Goal: Navigation & Orientation: Find specific page/section

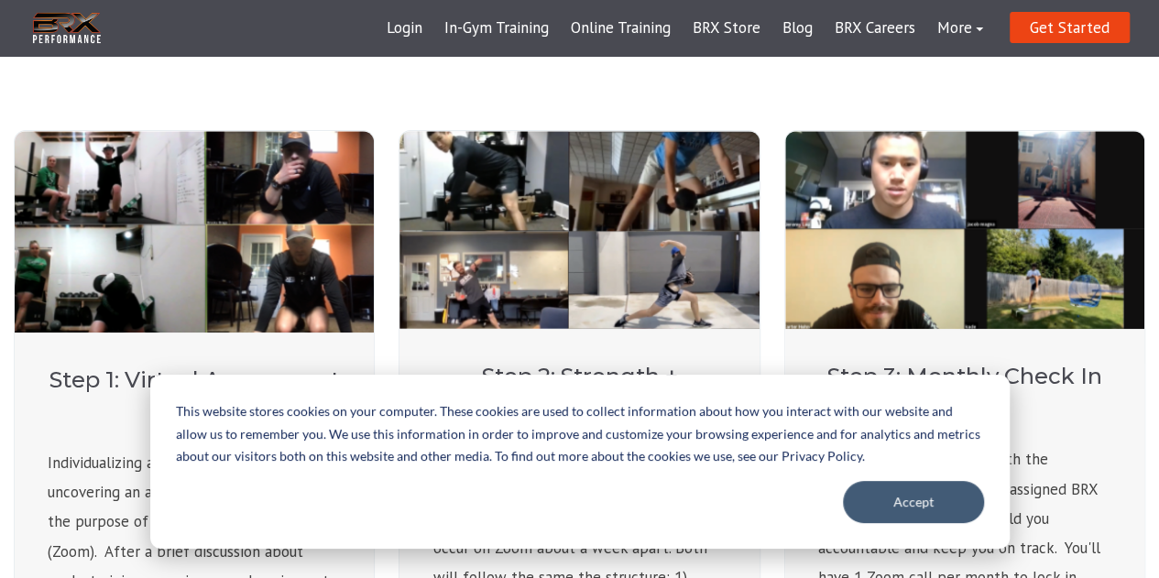
scroll to position [586, 0]
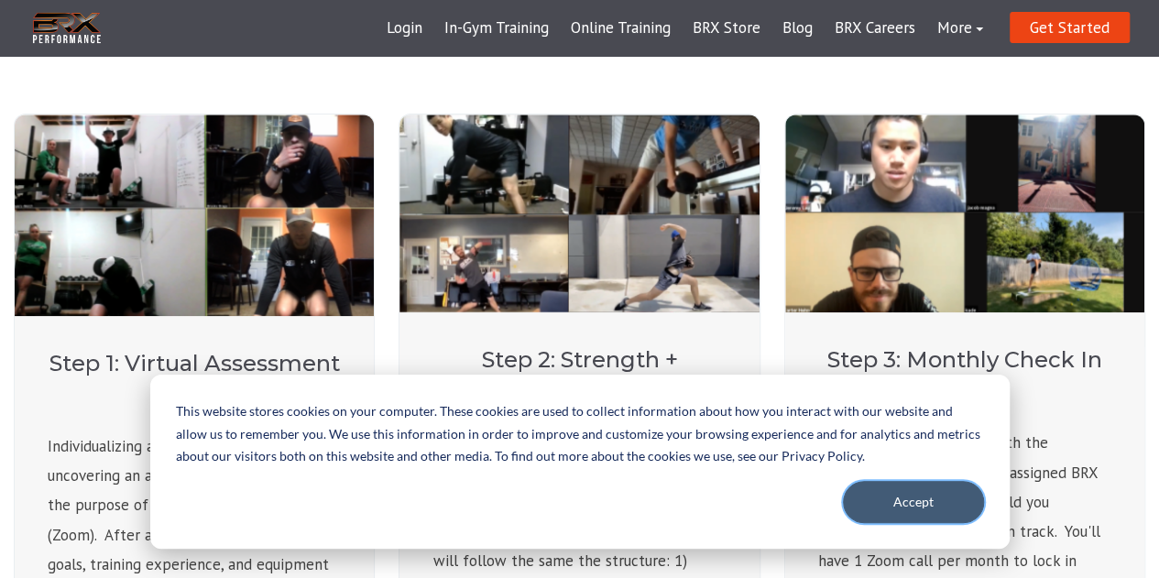
click at [924, 504] on button "Accept" at bounding box center [913, 502] width 141 height 42
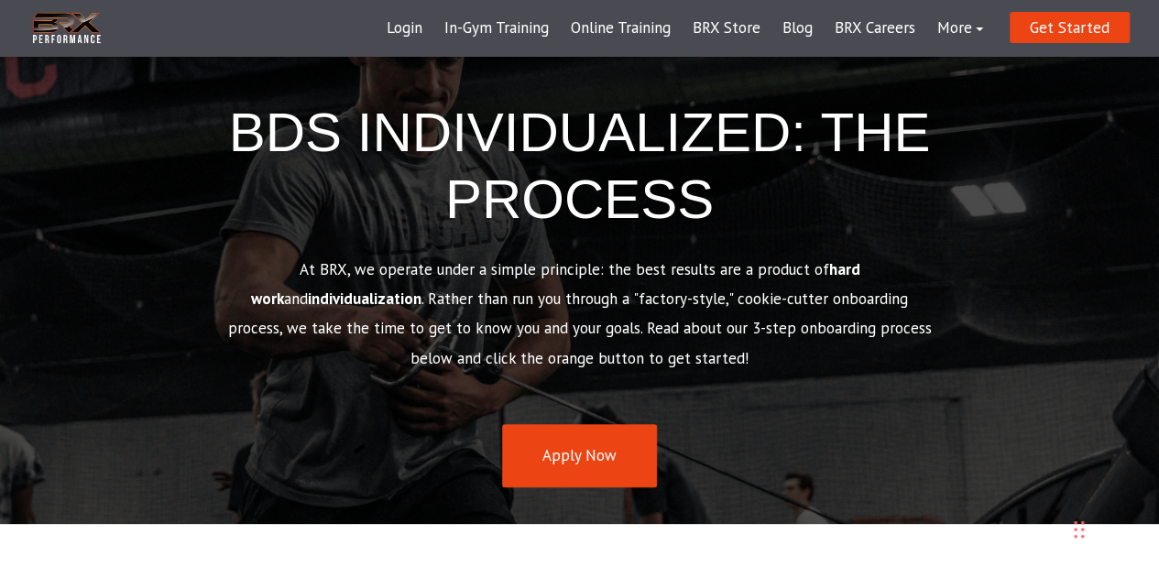
scroll to position [0, 0]
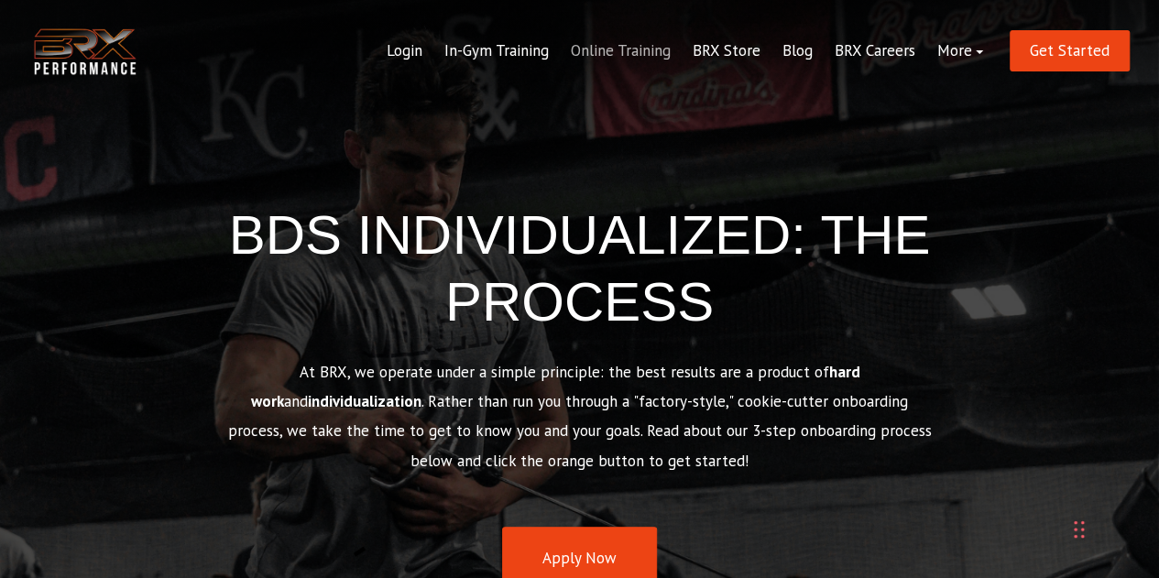
click at [625, 46] on link "Online Training" at bounding box center [621, 51] width 122 height 44
